Goal: Transaction & Acquisition: Book appointment/travel/reservation

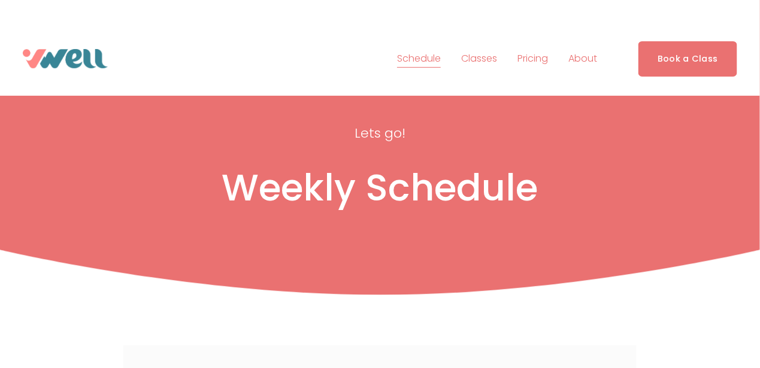
click at [670, 65] on link "Book a Class" at bounding box center [688, 58] width 99 height 35
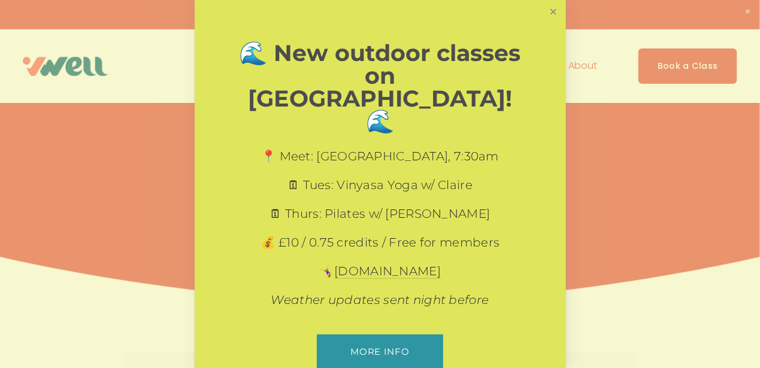
click at [543, 17] on link "Close" at bounding box center [553, 12] width 21 height 21
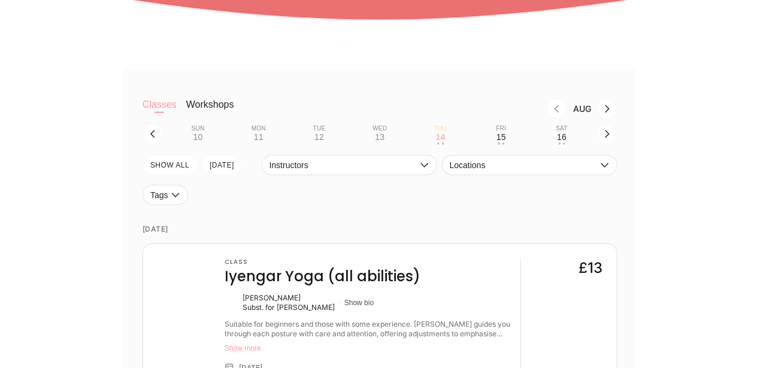
scroll to position [300, 0]
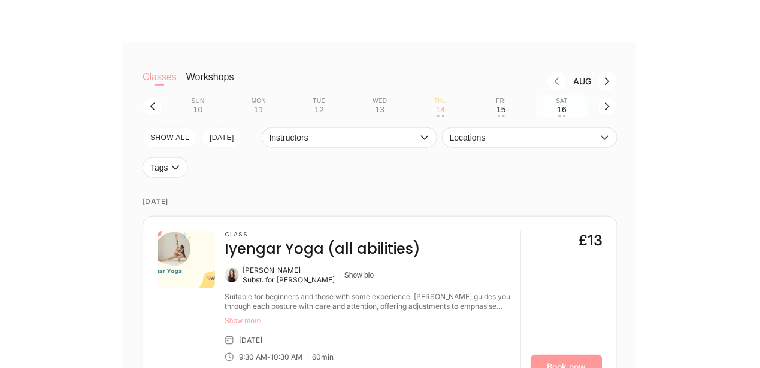
click at [563, 113] on div "16" at bounding box center [562, 110] width 10 height 10
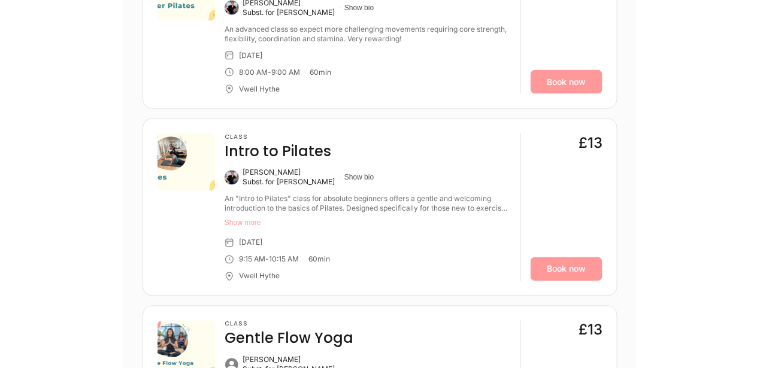
scroll to position [539, 0]
click at [572, 271] on link "Book now" at bounding box center [567, 269] width 72 height 24
